Goal: Check status: Check status

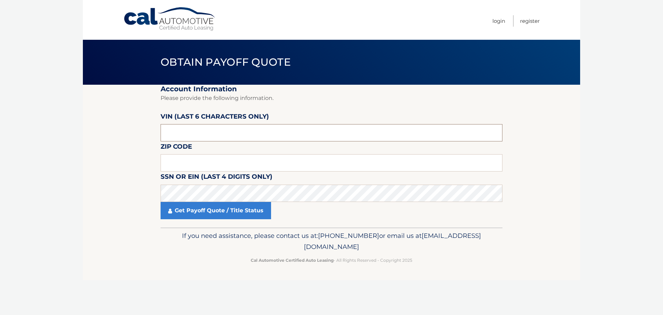
click at [230, 133] on input "text" at bounding box center [332, 132] width 342 height 17
drag, startPoint x: 91, startPoint y: 131, endPoint x: 212, endPoint y: 110, distance: 123.3
click at [91, 131] on section "Account Information Please provide the following information. VIN (last 6 chara…" at bounding box center [331, 156] width 497 height 143
click at [237, 125] on input "text" at bounding box center [332, 132] width 342 height 17
paste input "647483"
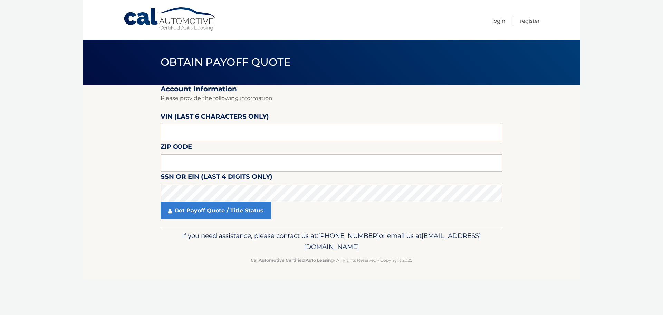
type input "647483"
click at [241, 160] on input "text" at bounding box center [332, 162] width 342 height 17
type input "07039"
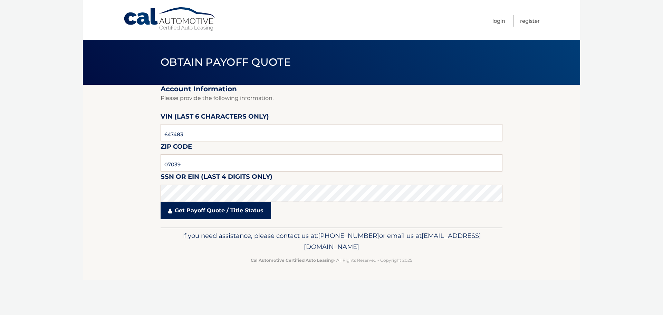
drag, startPoint x: 244, startPoint y: 205, endPoint x: 243, endPoint y: 215, distance: 10.1
click at [244, 207] on link "Get Payoff Quote / Title Status" at bounding box center [216, 210] width 111 height 17
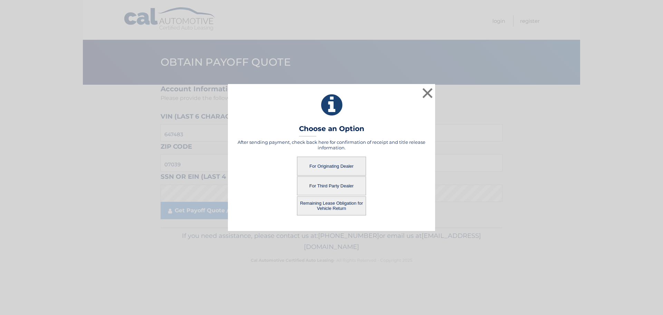
click at [341, 162] on button "For Originating Dealer" at bounding box center [331, 165] width 69 height 19
click at [336, 165] on button "For Originating Dealer" at bounding box center [331, 165] width 69 height 19
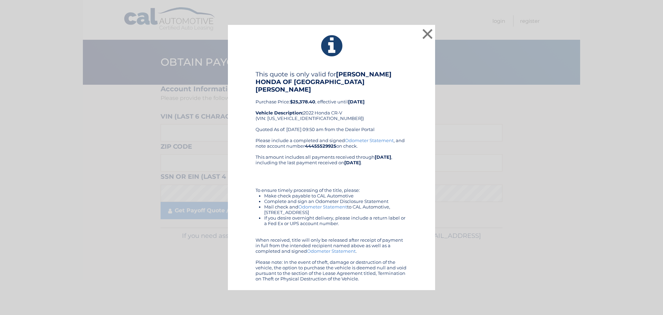
click at [368, 141] on div "Please include a completed and signed Odometer Statement , and note account num…" at bounding box center [332, 209] width 152 height 144
click at [375, 137] on link "Odometer Statement" at bounding box center [369, 140] width 49 height 6
click at [424, 37] on button "×" at bounding box center [428, 34] width 14 height 14
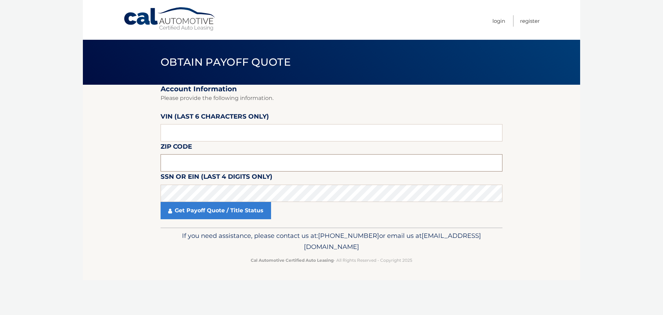
click at [237, 167] on input "text" at bounding box center [332, 162] width 342 height 17
type input "07039"
click at [231, 127] on input "text" at bounding box center [332, 132] width 342 height 17
click at [231, 134] on input "text" at bounding box center [332, 132] width 342 height 17
paste input "647483"
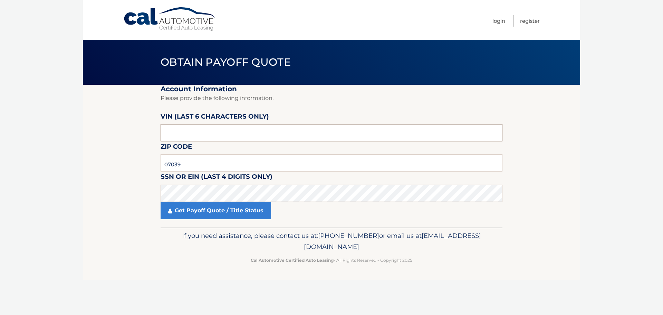
type input "647483"
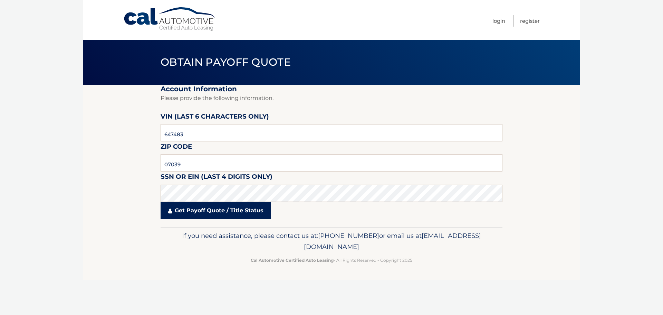
click at [233, 210] on link "Get Payoff Quote / Title Status" at bounding box center [216, 210] width 111 height 17
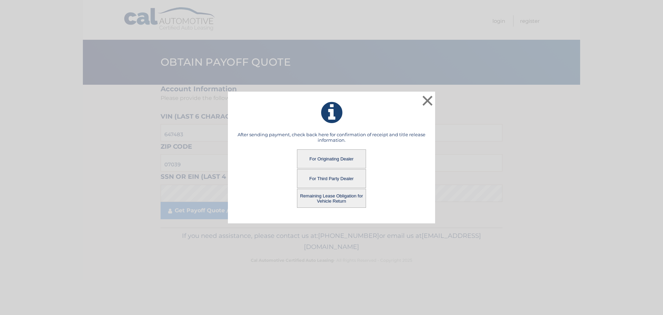
click at [349, 154] on button "For Originating Dealer" at bounding box center [331, 158] width 69 height 19
click at [343, 156] on button "For Originating Dealer" at bounding box center [331, 158] width 69 height 19
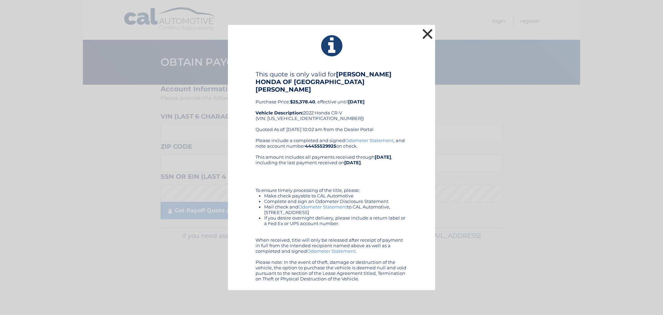
click at [423, 40] on button "×" at bounding box center [428, 34] width 14 height 14
